Goal: Task Accomplishment & Management: Manage account settings

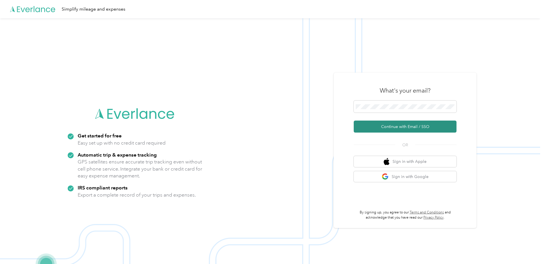
click at [419, 123] on button "Continue with Email / SSO" at bounding box center [404, 126] width 103 height 12
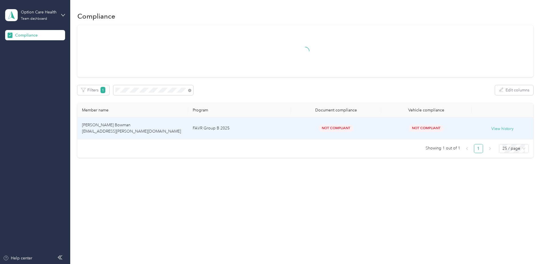
click at [270, 130] on td "FAVR Group B 2025" at bounding box center [239, 128] width 103 height 22
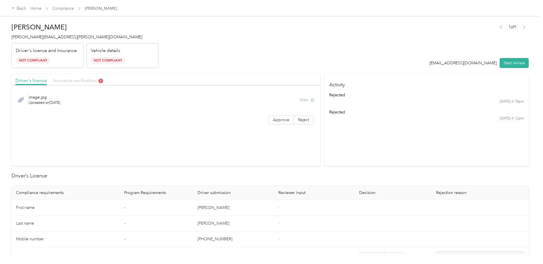
click at [68, 81] on span "Insurance verification" at bounding box center [78, 80] width 50 height 5
click at [517, 64] on button "Start review" at bounding box center [513, 63] width 29 height 10
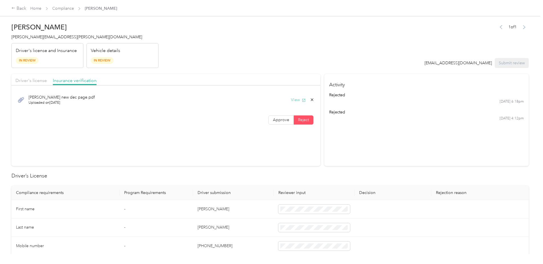
click at [295, 99] on button "View" at bounding box center [298, 100] width 15 height 6
click at [174, 112] on div "[PERSON_NAME] new dec page.pdf Uploaded on [DATE] View Approve Reject" at bounding box center [165, 108] width 309 height 41
click at [291, 101] on button "View" at bounding box center [298, 100] width 15 height 6
click at [299, 97] on button "View" at bounding box center [298, 100] width 15 height 6
click at [21, 99] on icon at bounding box center [21, 99] width 6 height 5
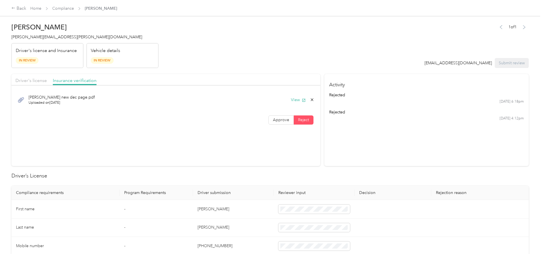
click at [73, 96] on span "[PERSON_NAME] new dec page.pdf" at bounding box center [62, 97] width 66 height 6
click at [294, 99] on button "View" at bounding box center [298, 100] width 15 height 6
click at [21, 8] on div "Back" at bounding box center [18, 8] width 15 height 7
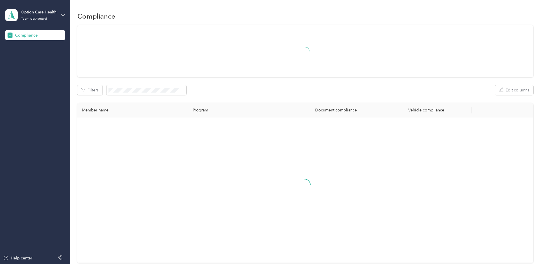
click at [65, 15] on icon at bounding box center [63, 15] width 4 height 4
click at [36, 62] on div "Log out" at bounding box center [65, 60] width 112 height 10
